Goal: Task Accomplishment & Management: Manage account settings

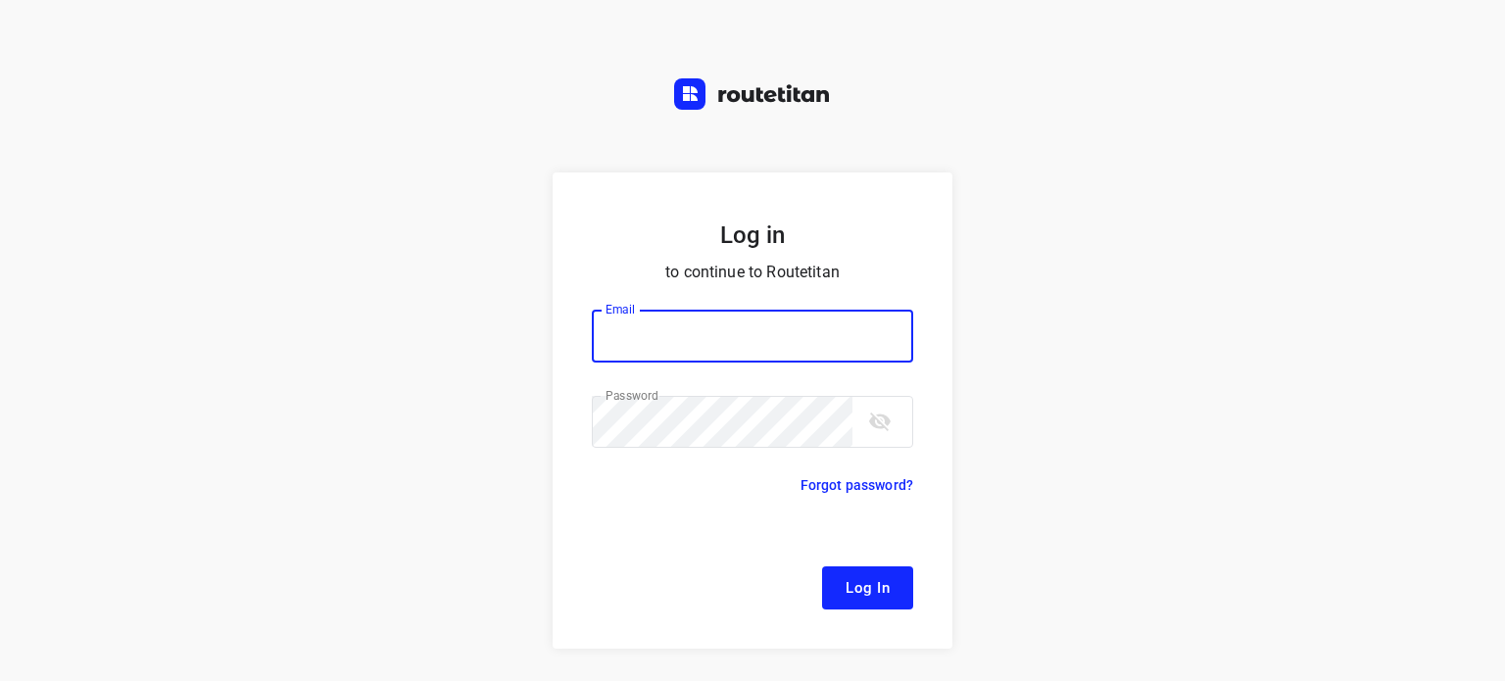
type input "[EMAIL_ADDRESS][DOMAIN_NAME]"
click at [881, 595] on span "Log In" at bounding box center [868, 587] width 44 height 25
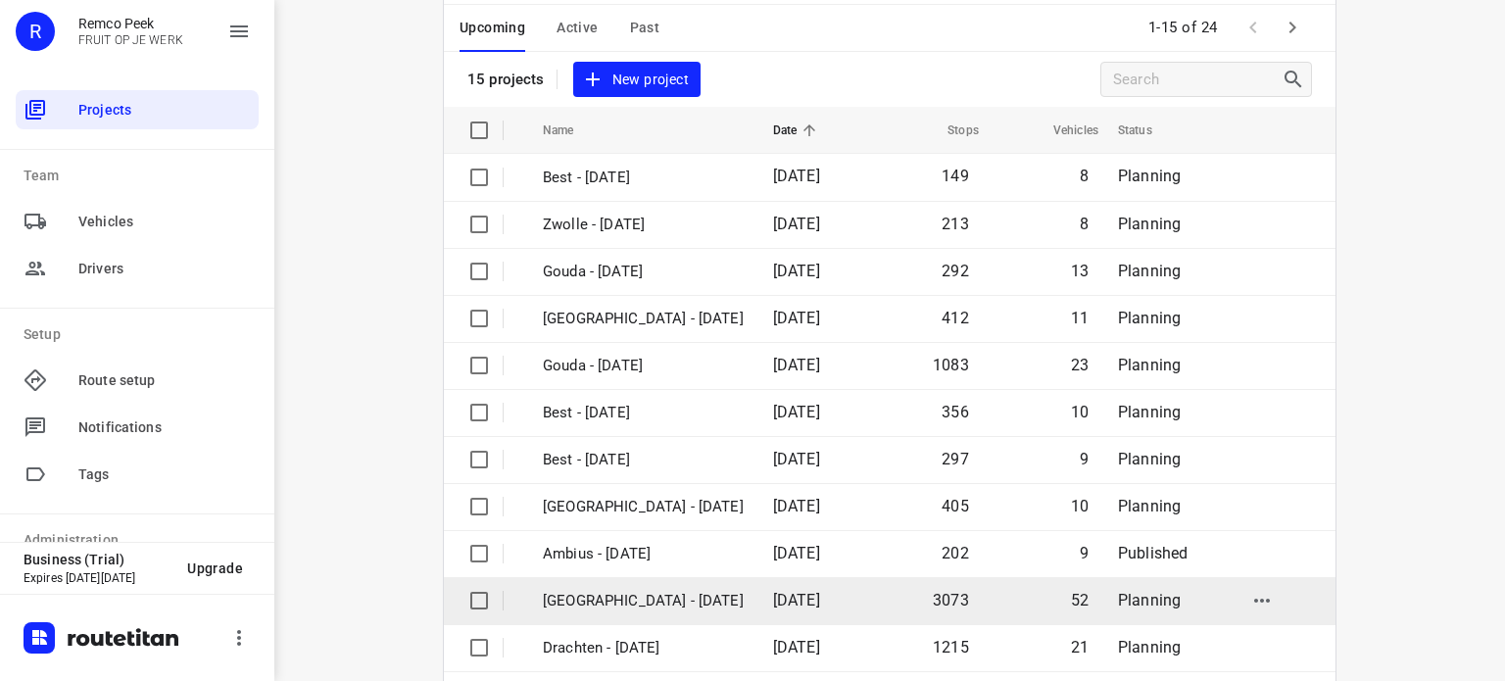
scroll to position [196, 0]
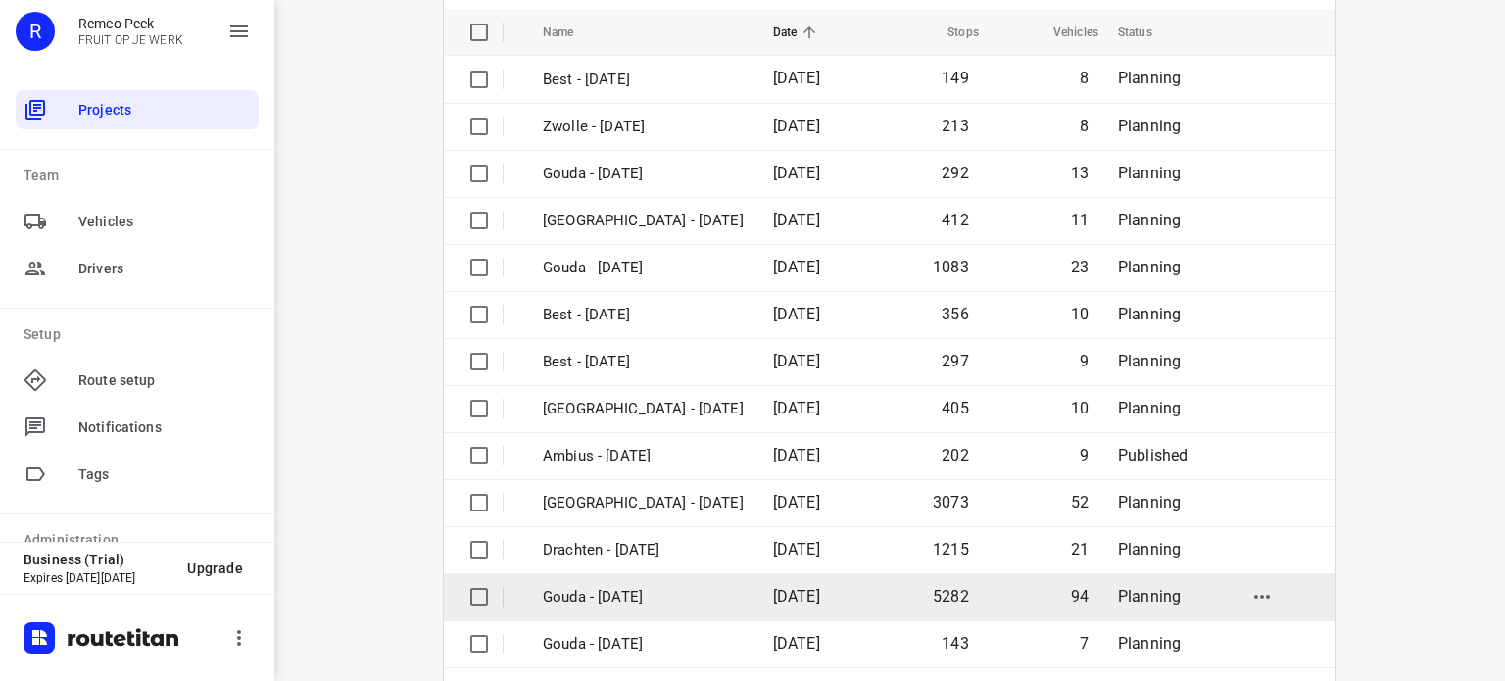
click at [624, 598] on p "Gouda - [DATE]" at bounding box center [643, 597] width 201 height 23
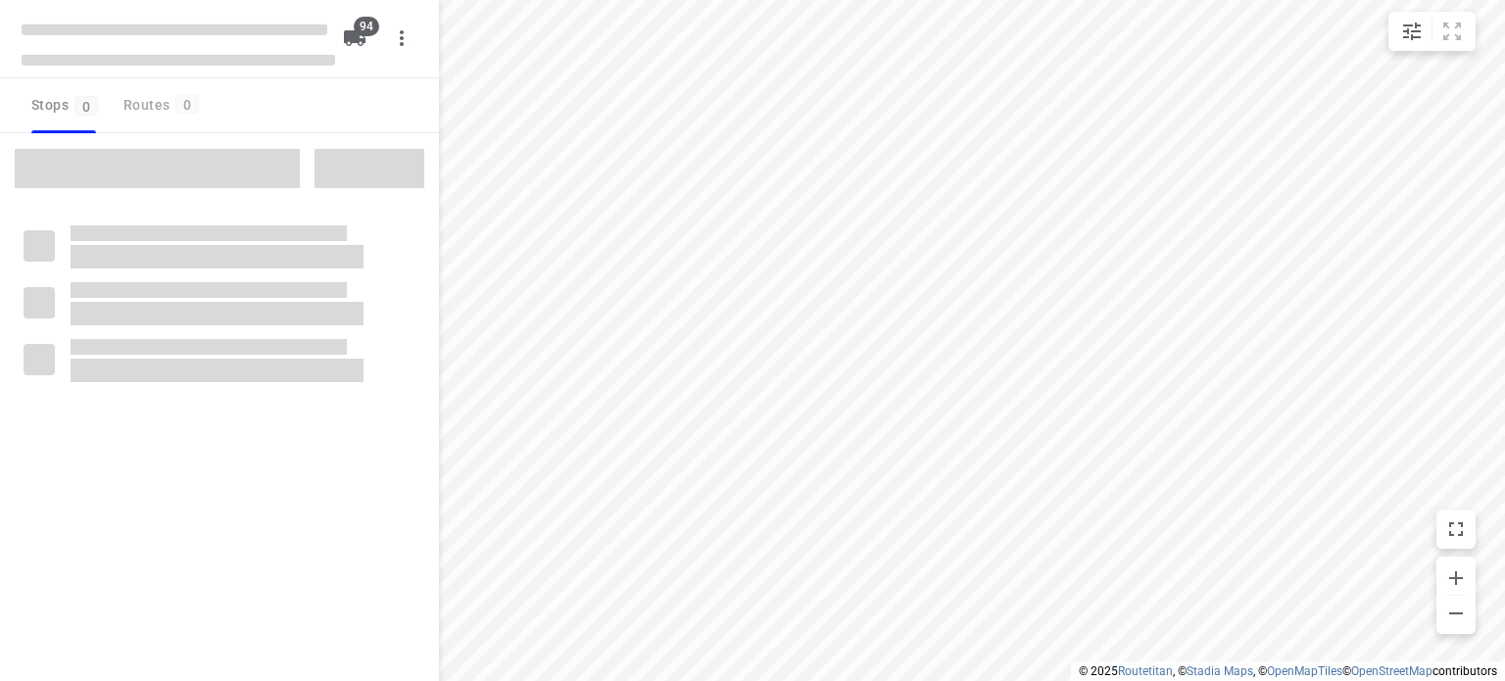
checkbox input "true"
